Goal: Task Accomplishment & Management: Use online tool/utility

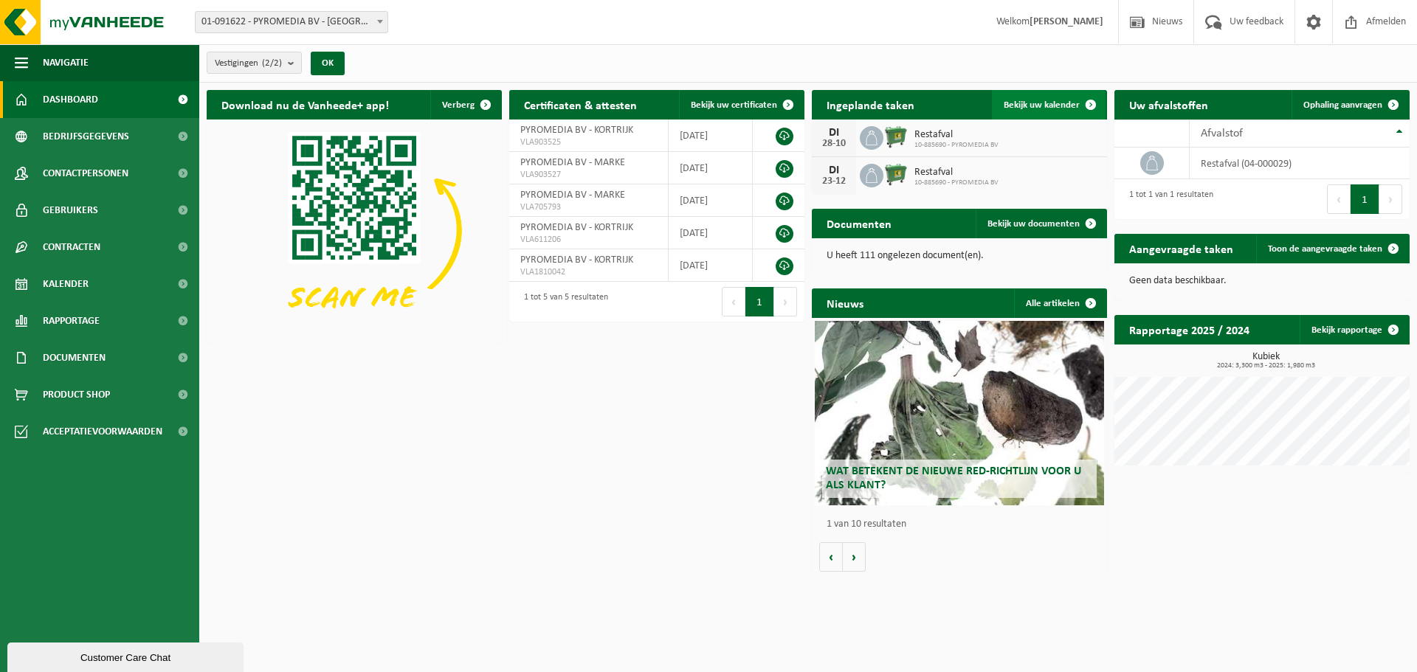
click at [1094, 94] on span at bounding box center [1091, 105] width 30 height 30
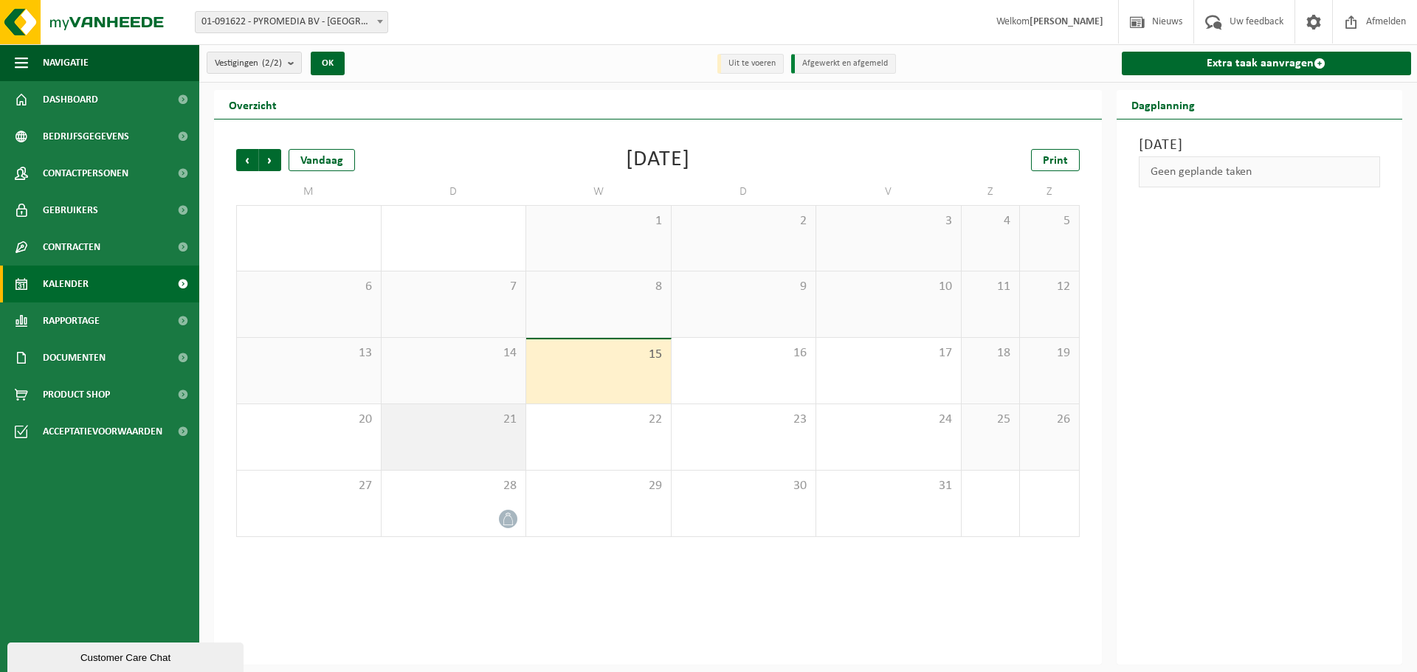
click at [498, 418] on span "21" at bounding box center [454, 420] width 130 height 16
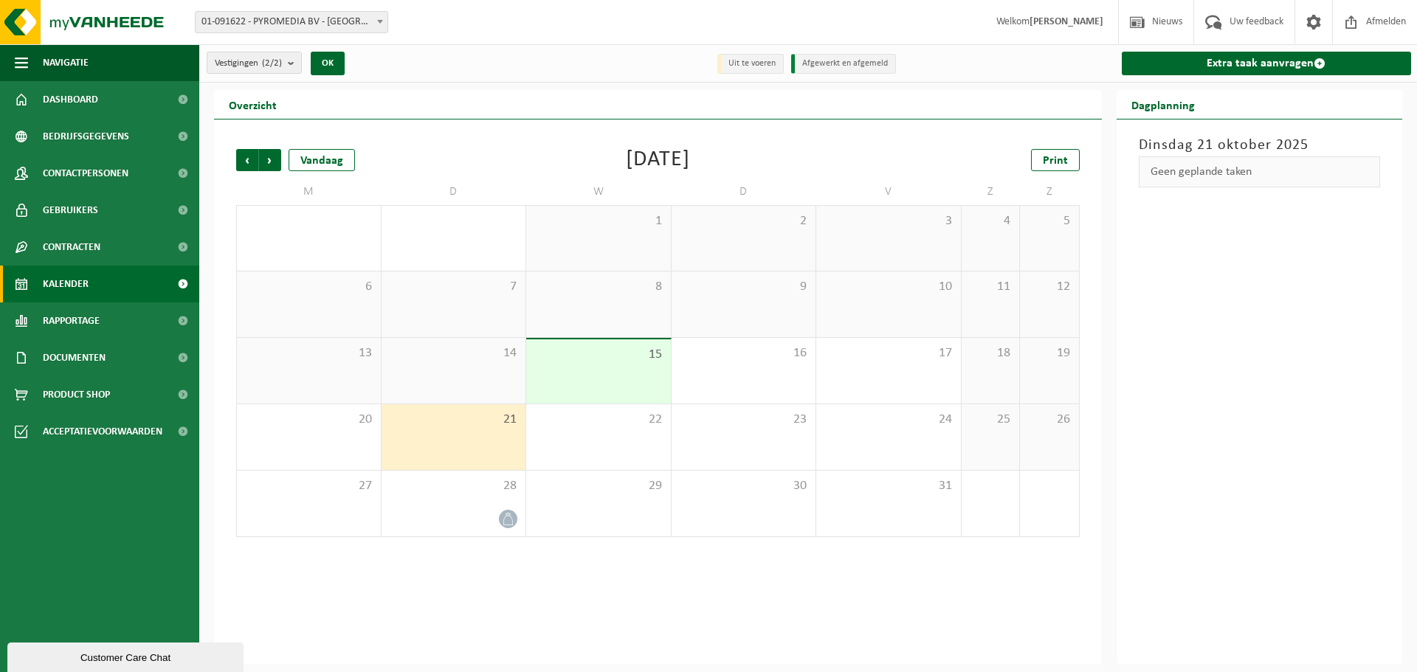
click at [498, 418] on span "21" at bounding box center [454, 420] width 130 height 16
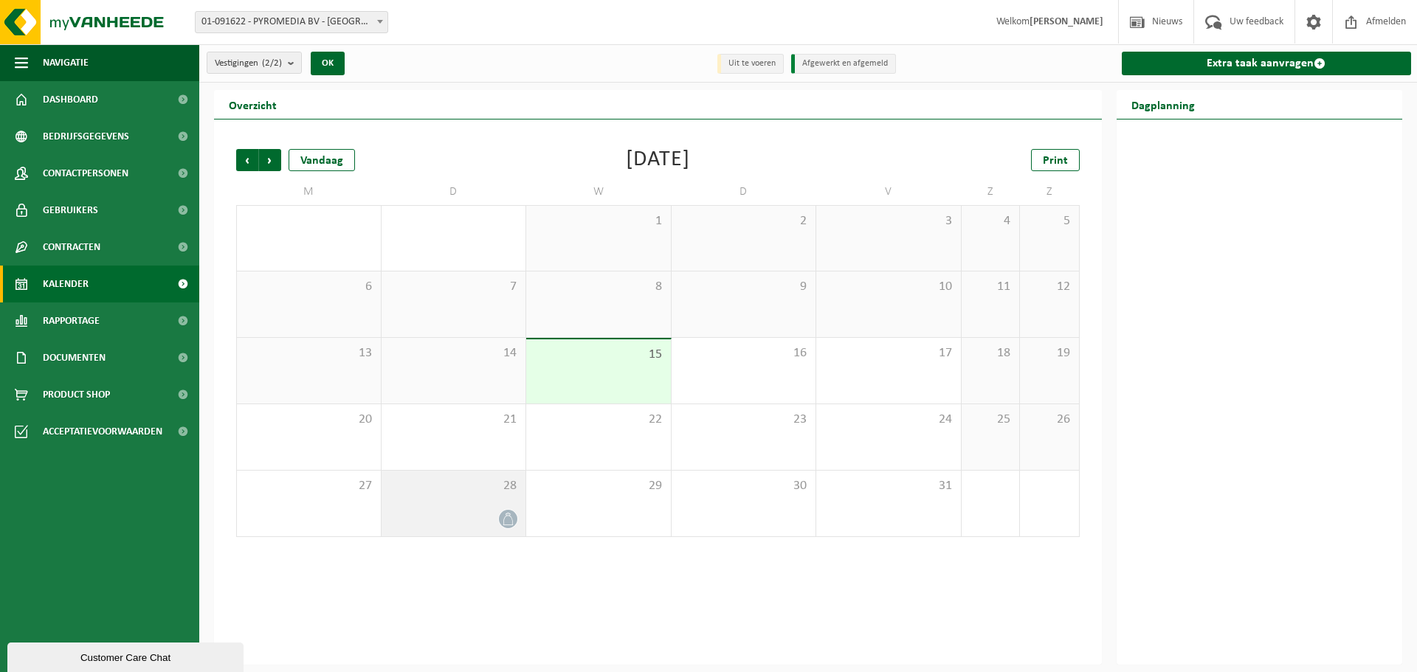
click at [475, 504] on div "28" at bounding box center [453, 504] width 145 height 66
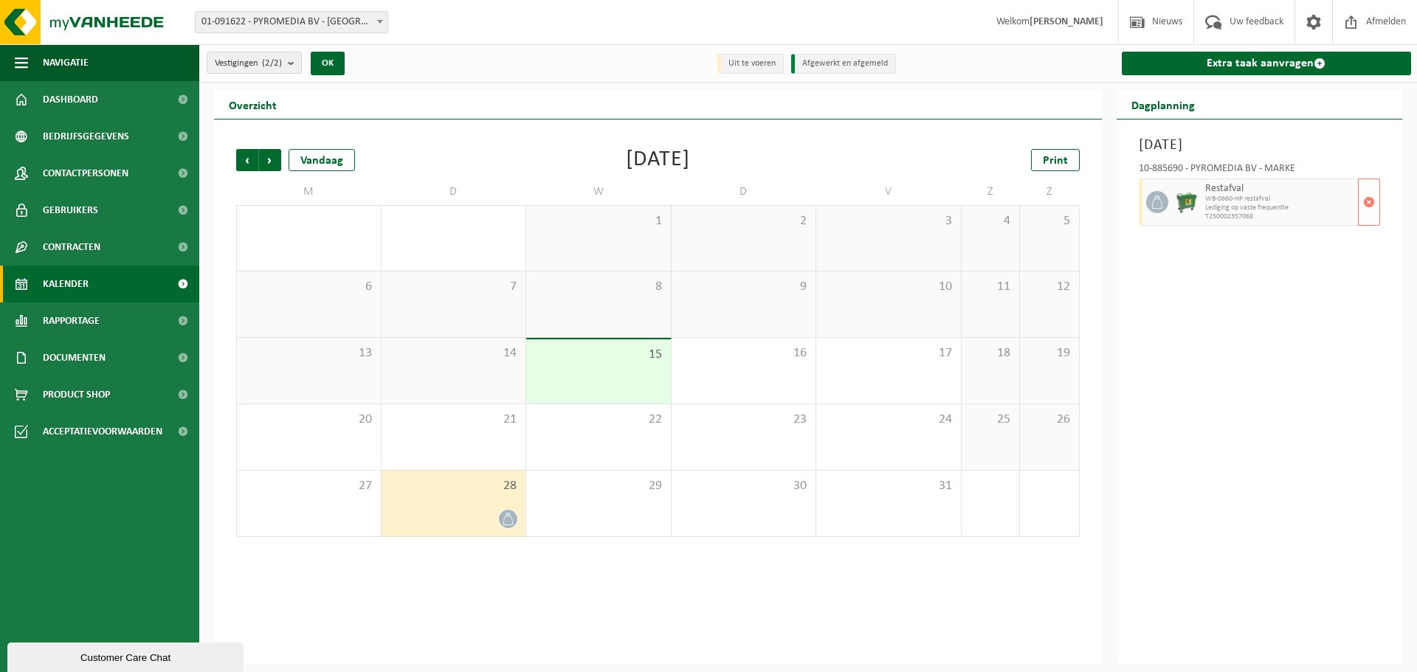
click at [1277, 207] on span "Lediging op vaste frequentie" at bounding box center [1280, 208] width 150 height 9
click at [1234, 199] on span "WB-0660-HP restafval" at bounding box center [1280, 199] width 150 height 9
click at [1371, 199] on span "button" at bounding box center [1369, 202] width 12 height 30
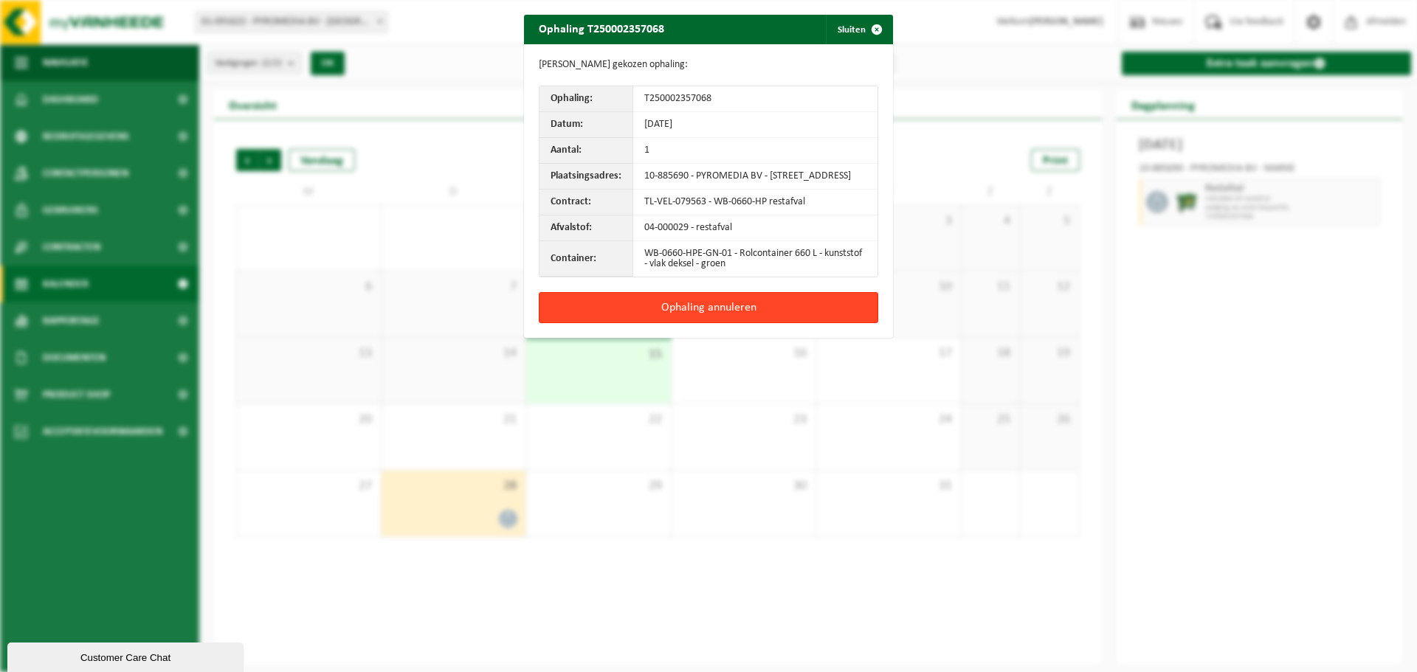
click at [747, 319] on button "Ophaling annuleren" at bounding box center [708, 307] width 339 height 31
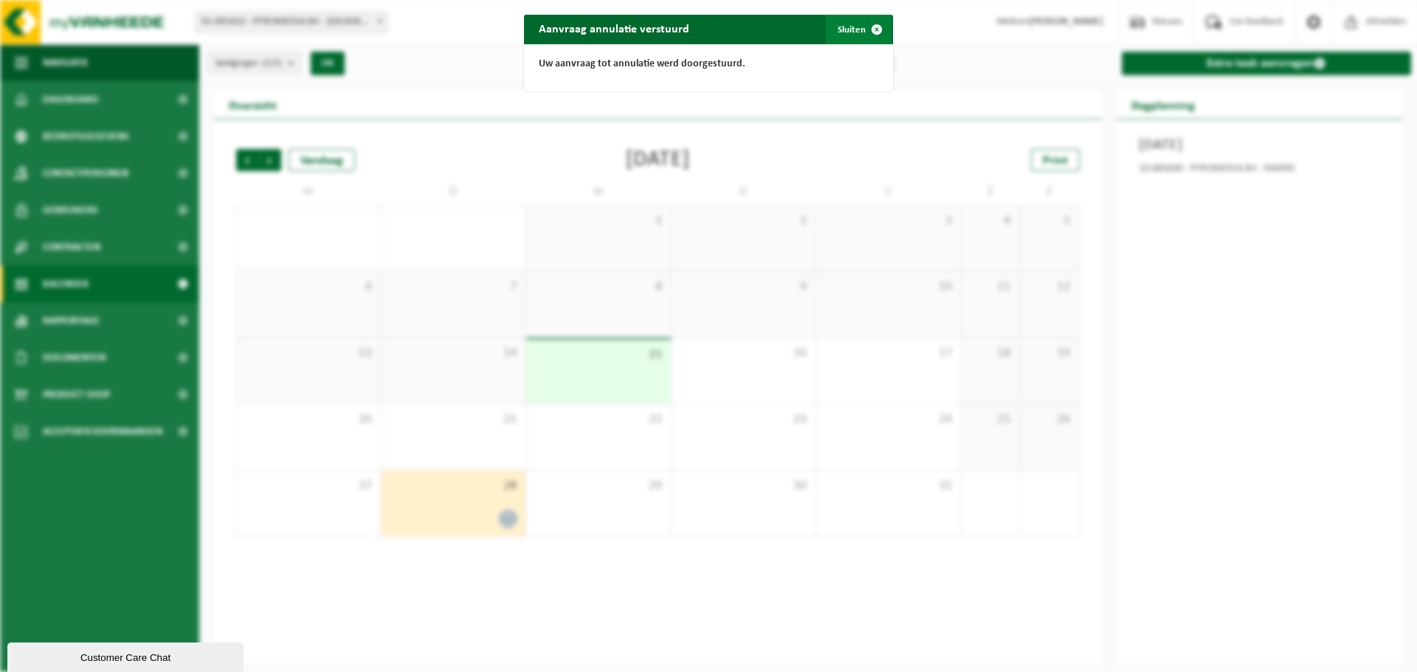
click at [874, 25] on span "button" at bounding box center [877, 30] width 30 height 30
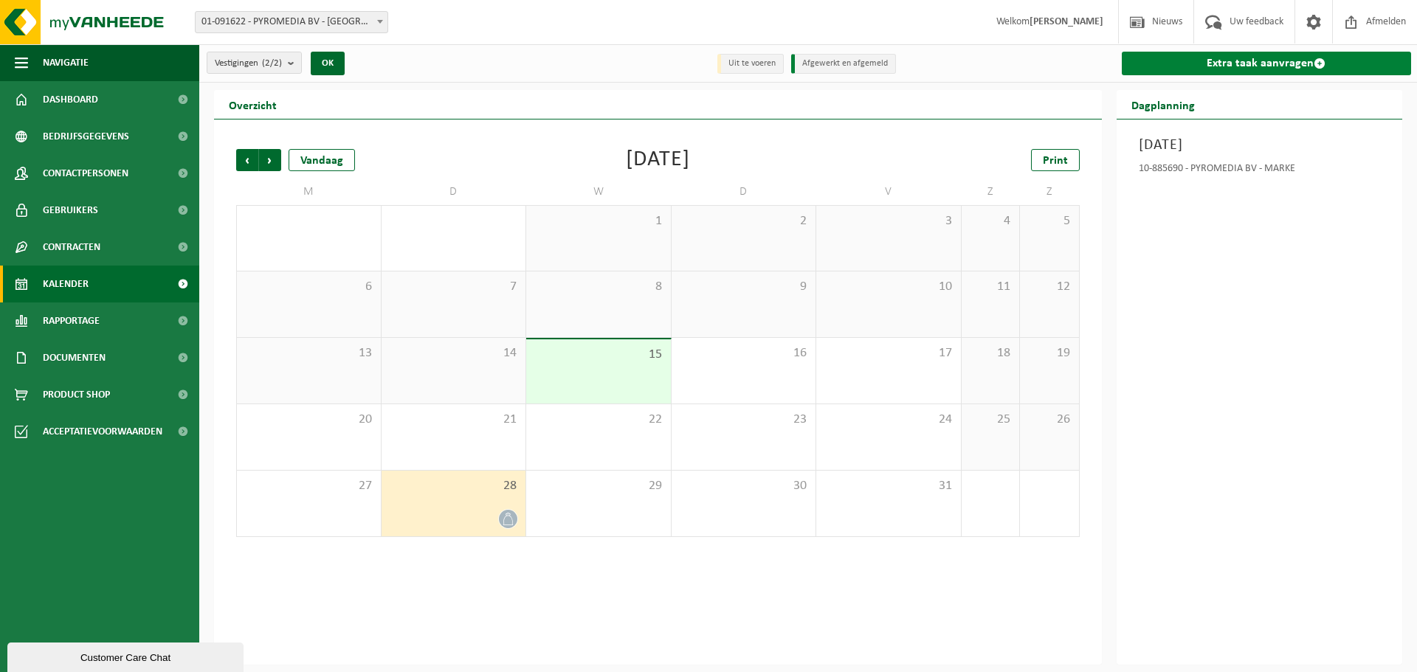
click at [1288, 57] on link "Extra taak aanvragen" at bounding box center [1267, 64] width 290 height 24
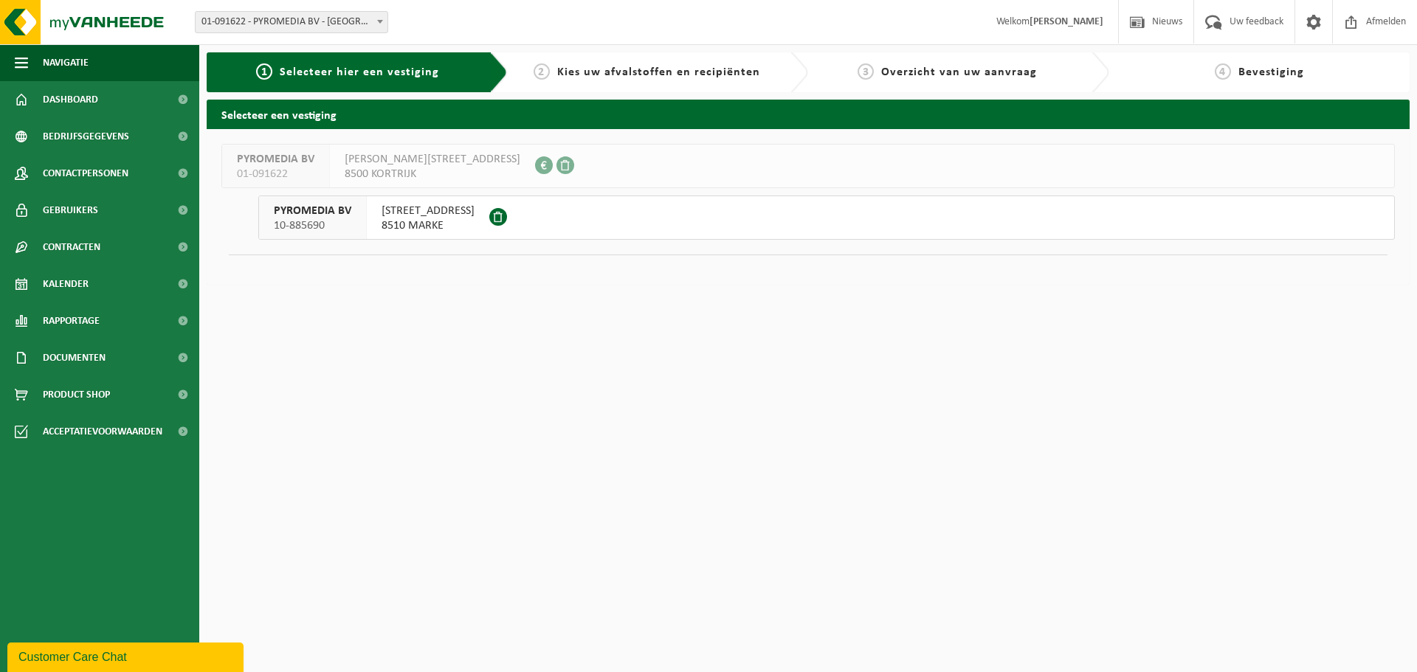
click at [474, 218] on span "[STREET_ADDRESS]" at bounding box center [427, 211] width 93 height 15
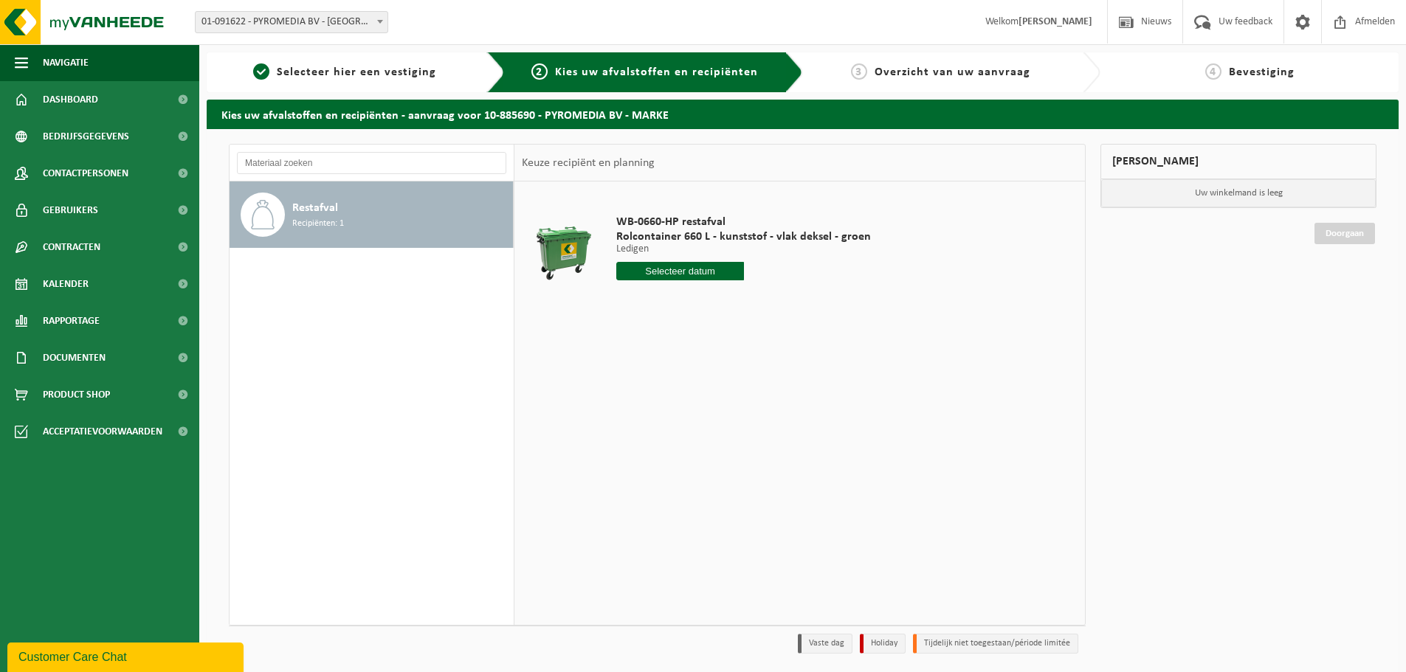
click at [672, 264] on input "text" at bounding box center [680, 271] width 128 height 18
click at [658, 428] on div "21" at bounding box center [656, 426] width 26 height 24
type input "Van 2025-10-21"
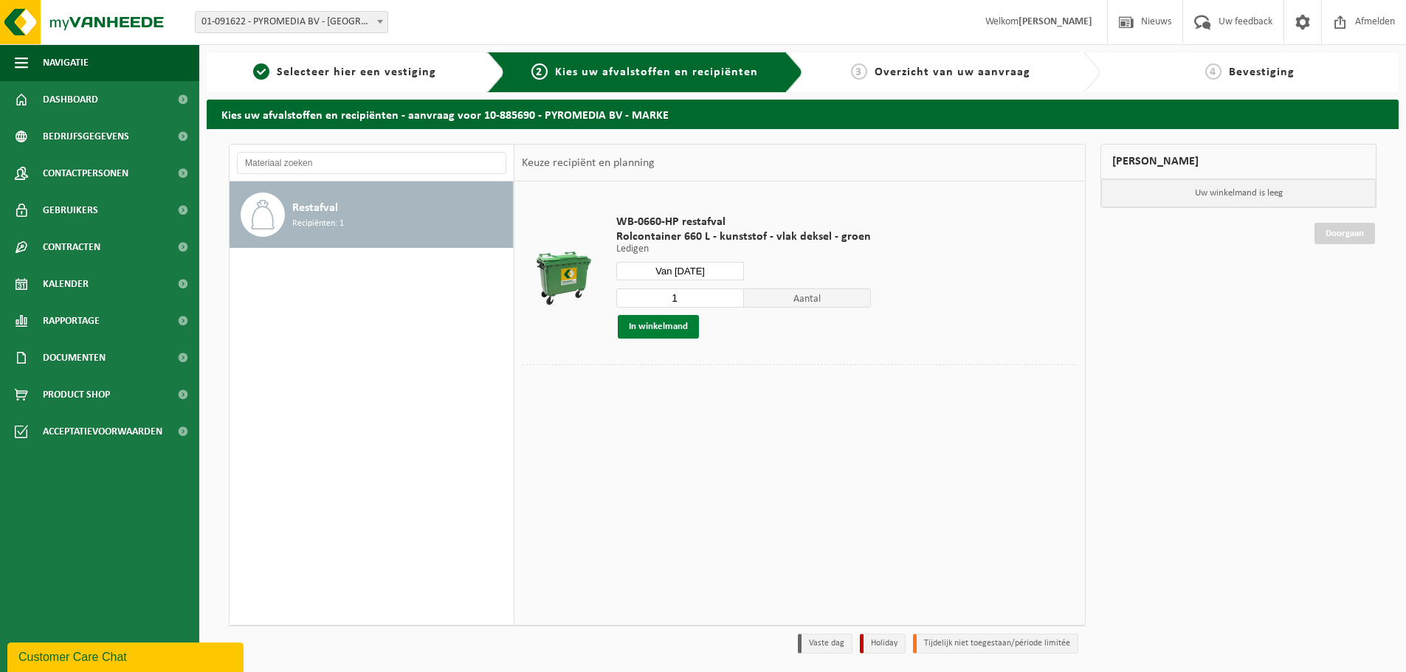
click at [674, 325] on button "In winkelmand" at bounding box center [658, 327] width 81 height 24
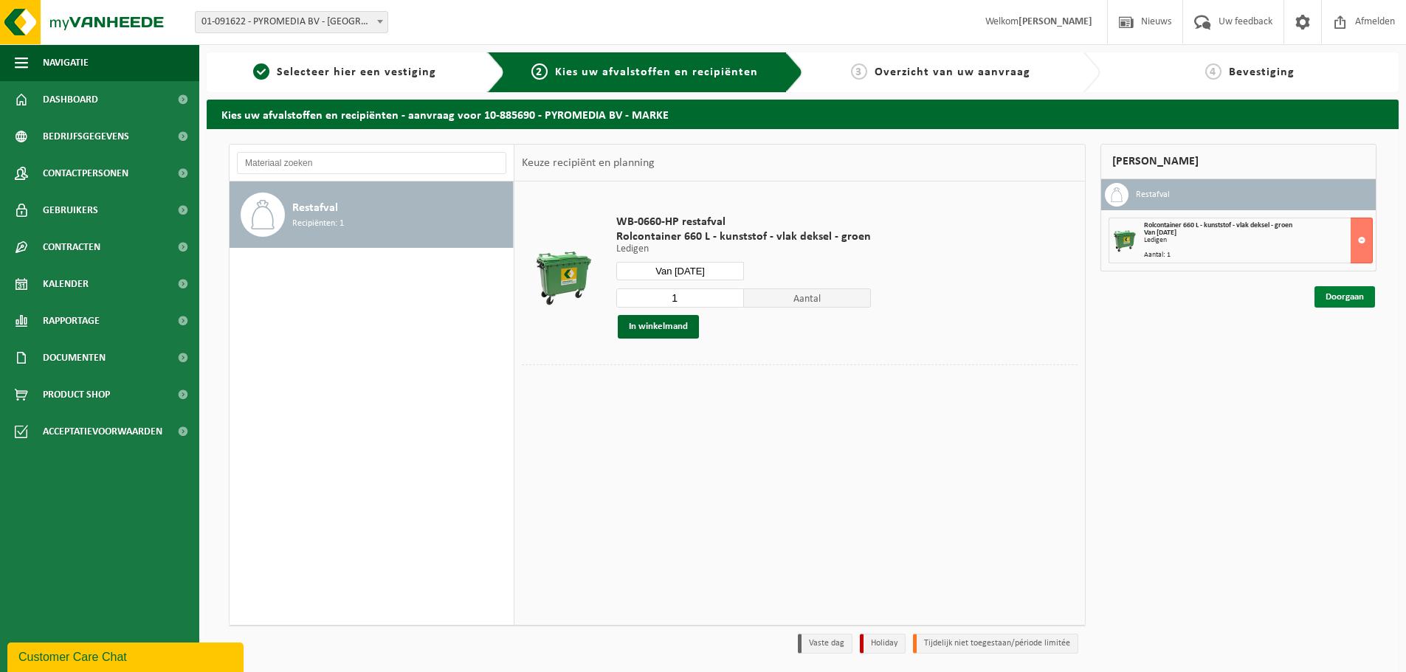
click at [1341, 299] on link "Doorgaan" at bounding box center [1344, 296] width 61 height 21
